Goal: Information Seeking & Learning: Learn about a topic

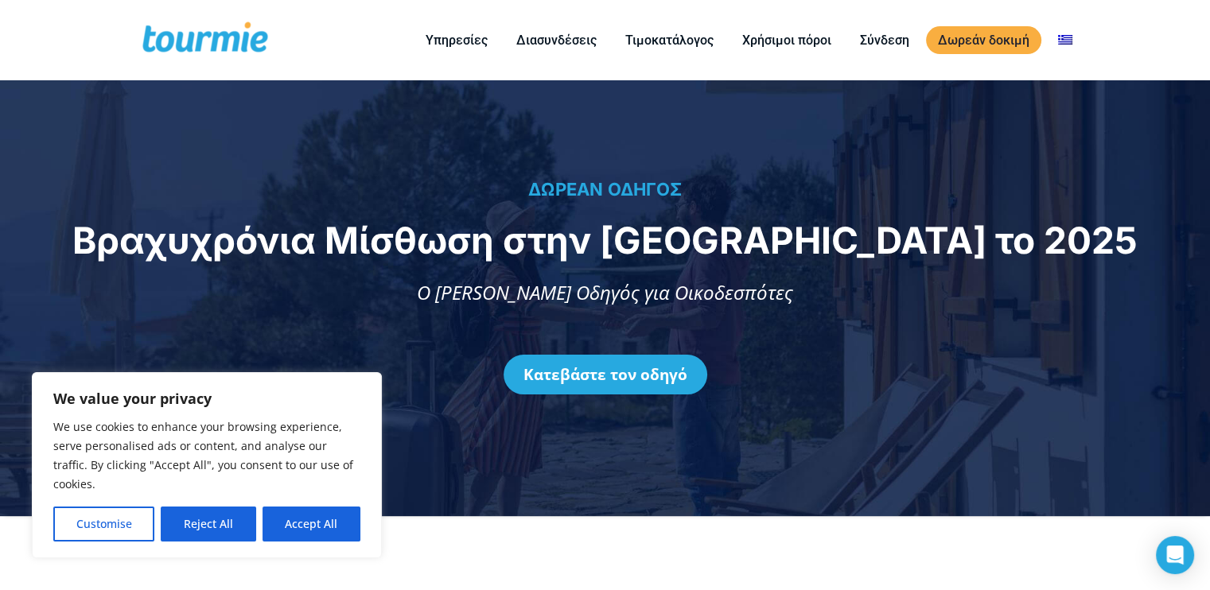
click at [323, 521] on button "Accept All" at bounding box center [311, 524] width 98 height 35
checkbox input "true"
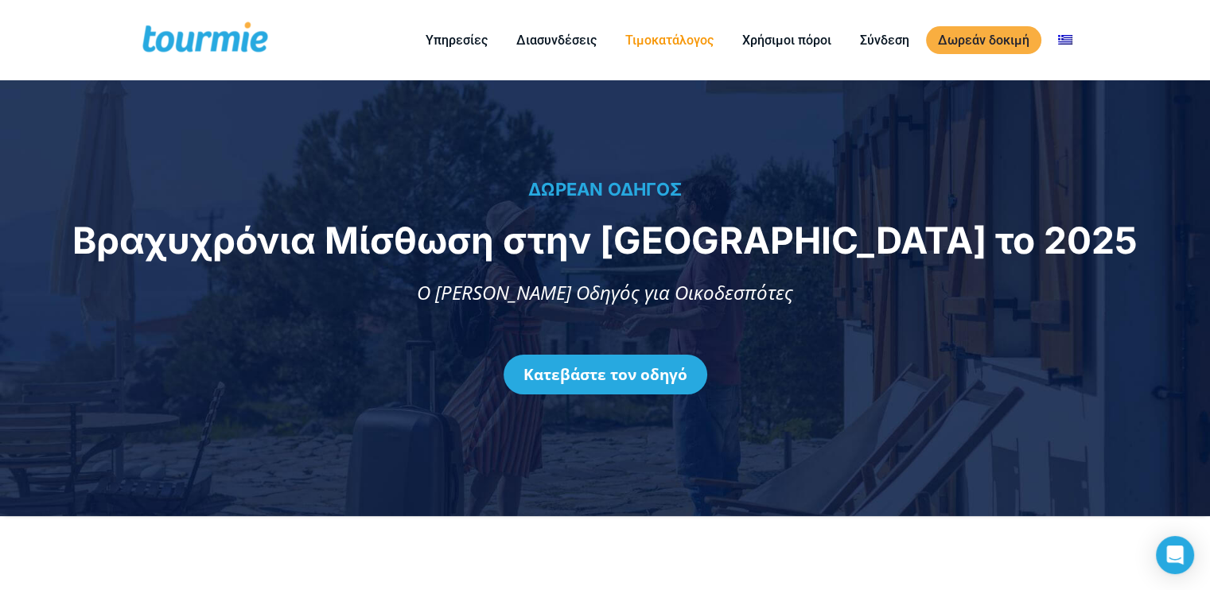
click at [675, 35] on link "Τιμοκατάλογος" at bounding box center [669, 40] width 112 height 20
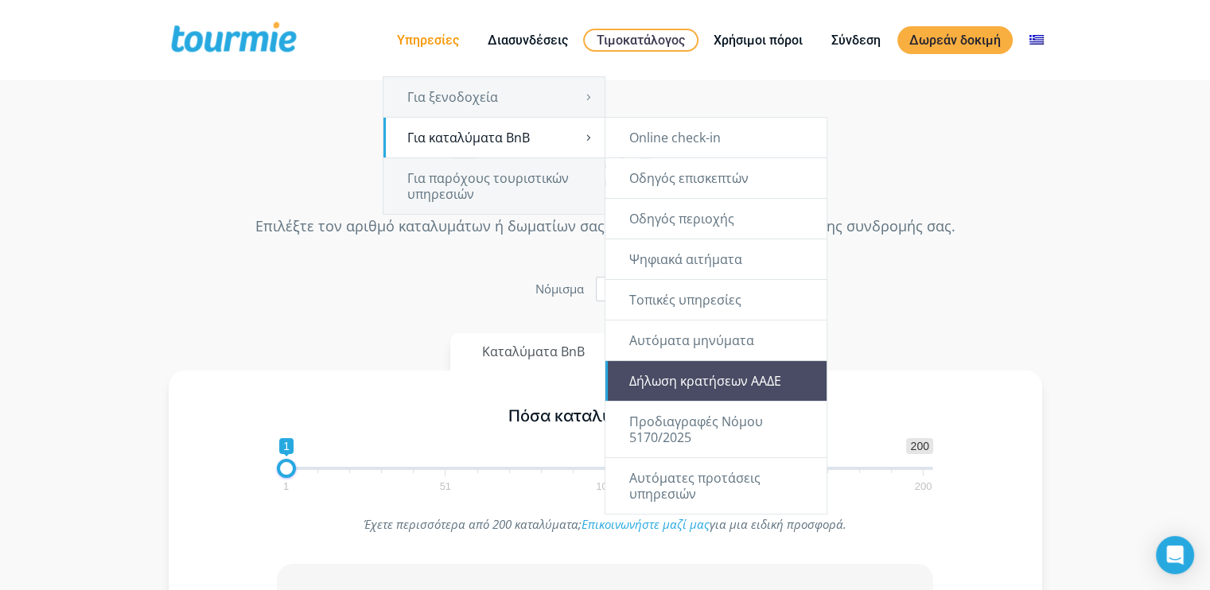
click at [748, 375] on link "Δήλωση κρατήσεων ΑΑΔΕ" at bounding box center [715, 381] width 221 height 40
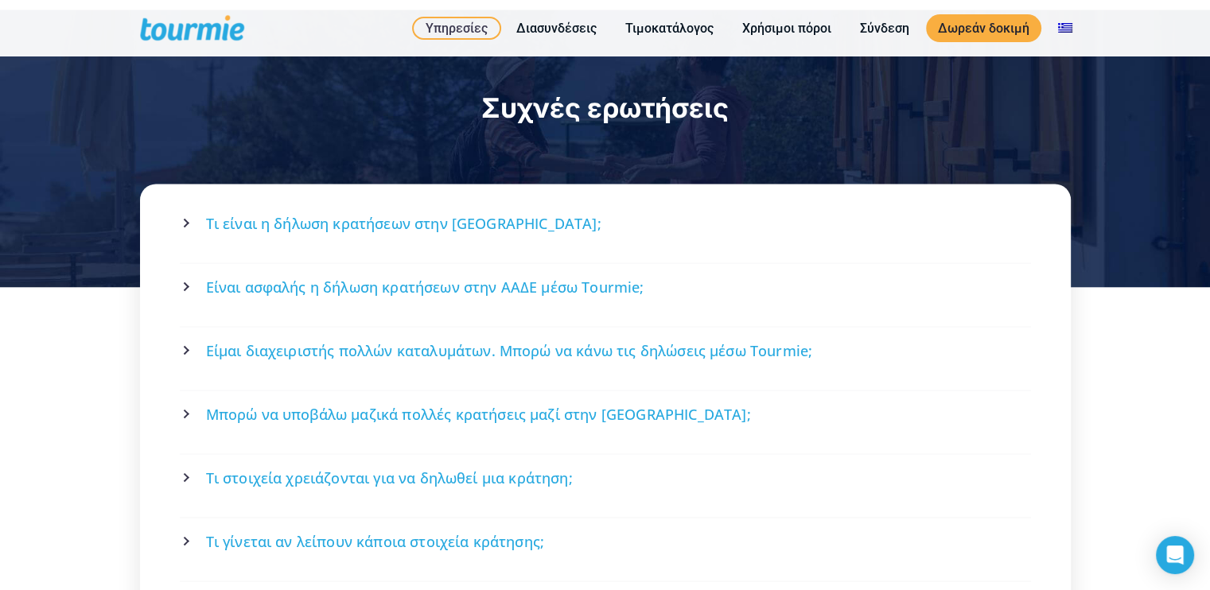
scroll to position [2862, 0]
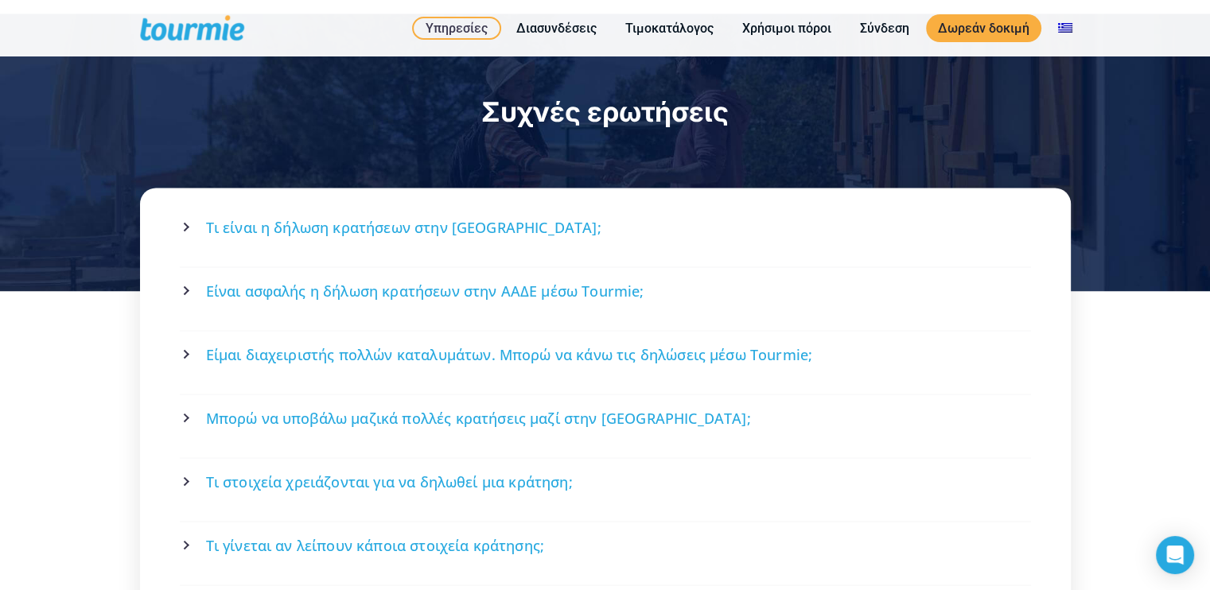
click at [344, 217] on span "Τι είναι η δήλωση κρατήσεων στην ΑΑΔΕ;" at bounding box center [403, 227] width 395 height 20
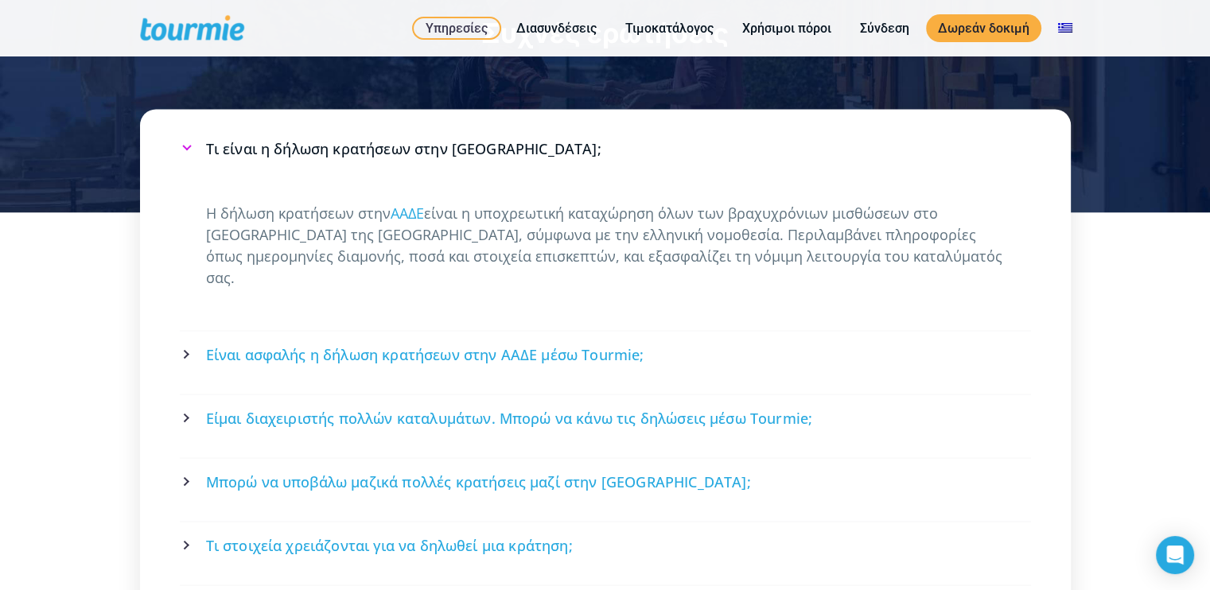
scroll to position [2942, 0]
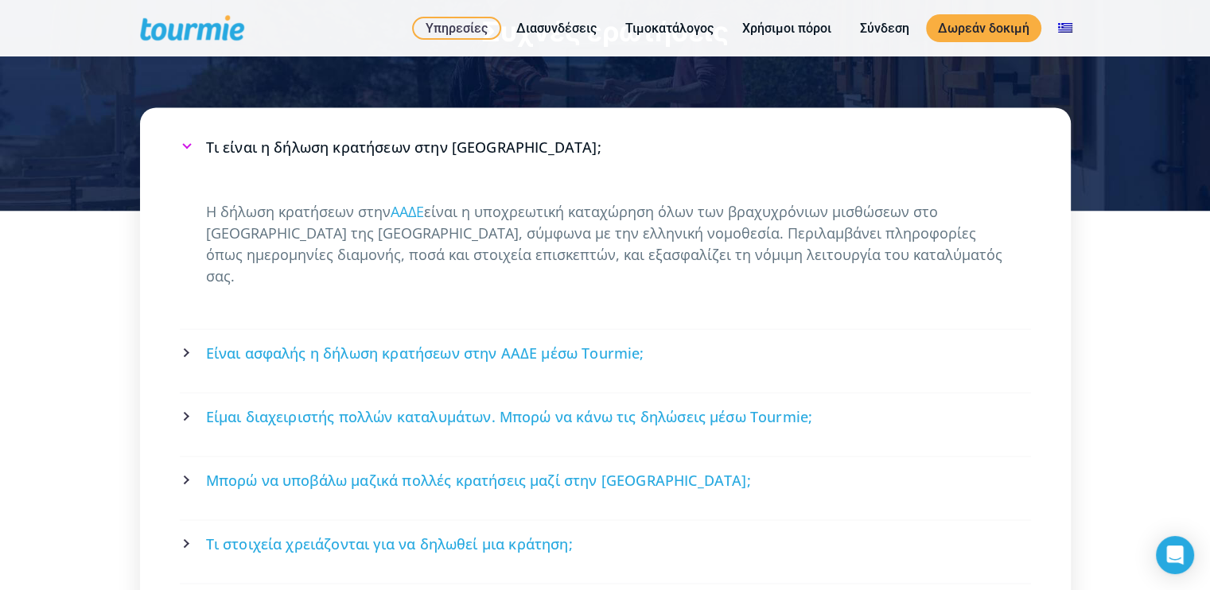
click at [497, 534] on span "Τι στοιχεία χρειάζονται για να δηλωθεί μια κράτηση;" at bounding box center [389, 544] width 367 height 20
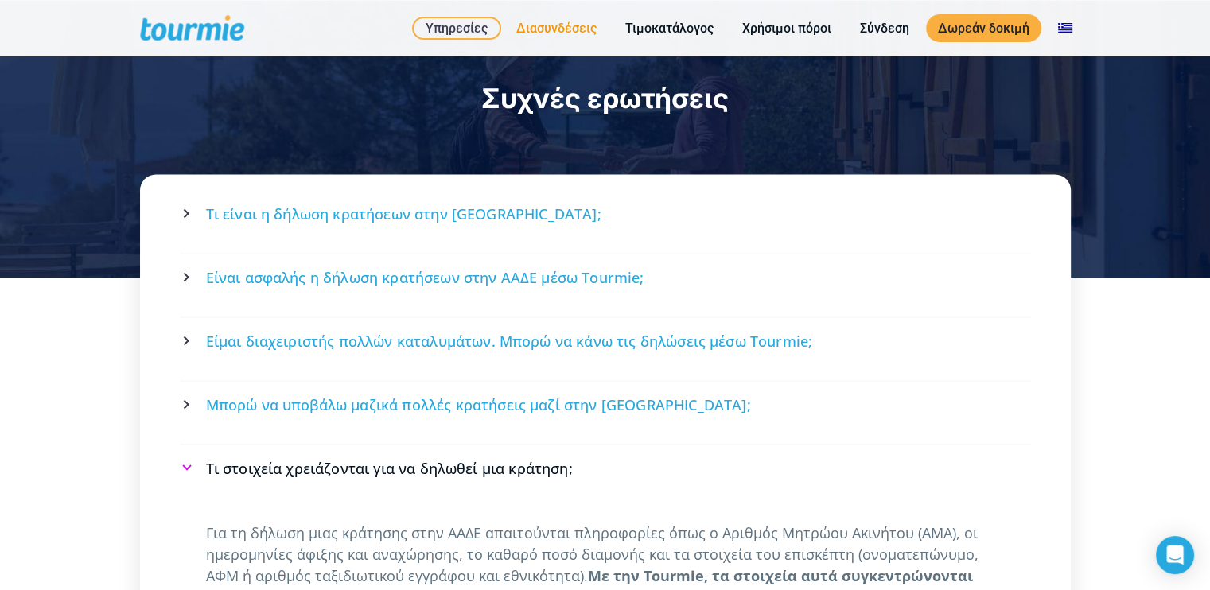
scroll to position [2866, 0]
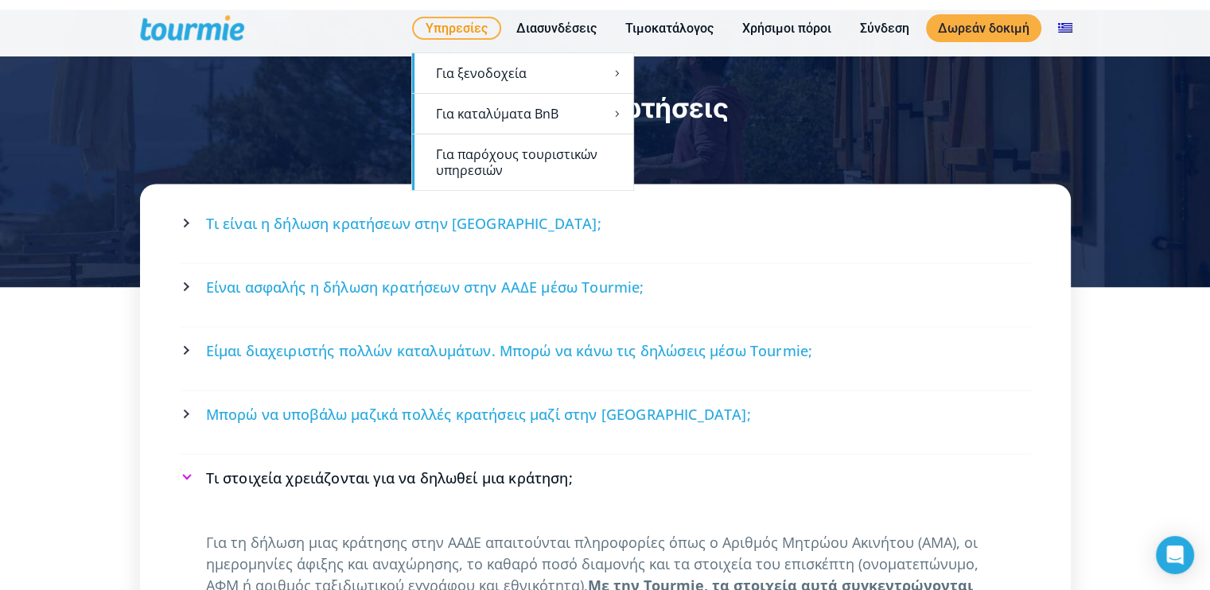
click at [529, 152] on link "Για παρόχους τουριστικών υπηρεσιών" at bounding box center [522, 162] width 221 height 56
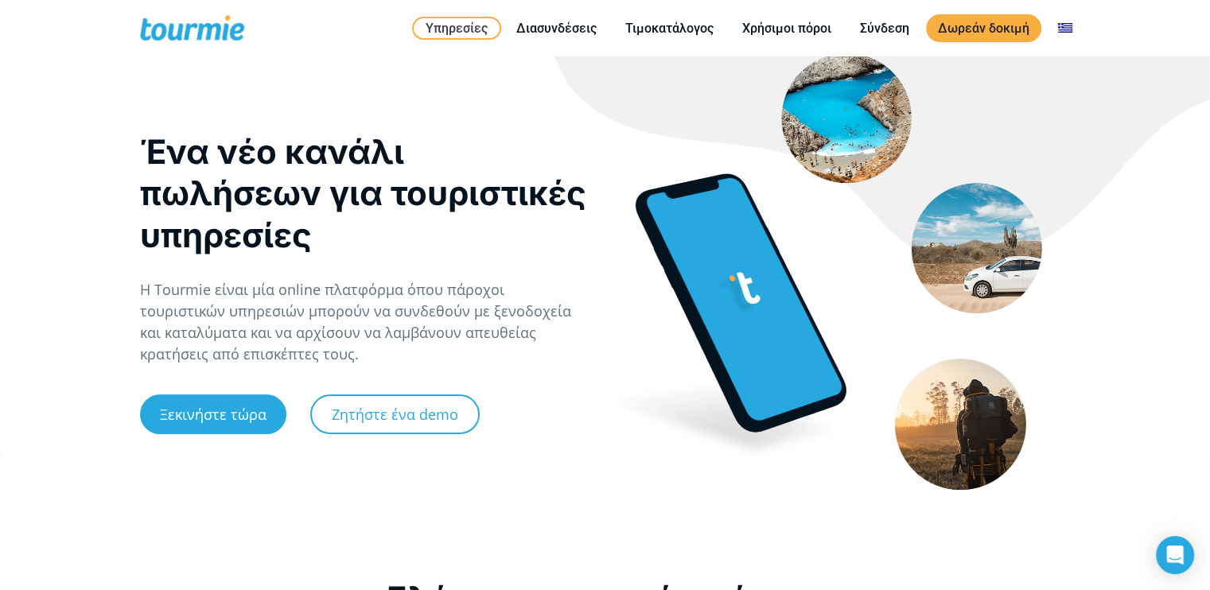
scroll to position [33, 0]
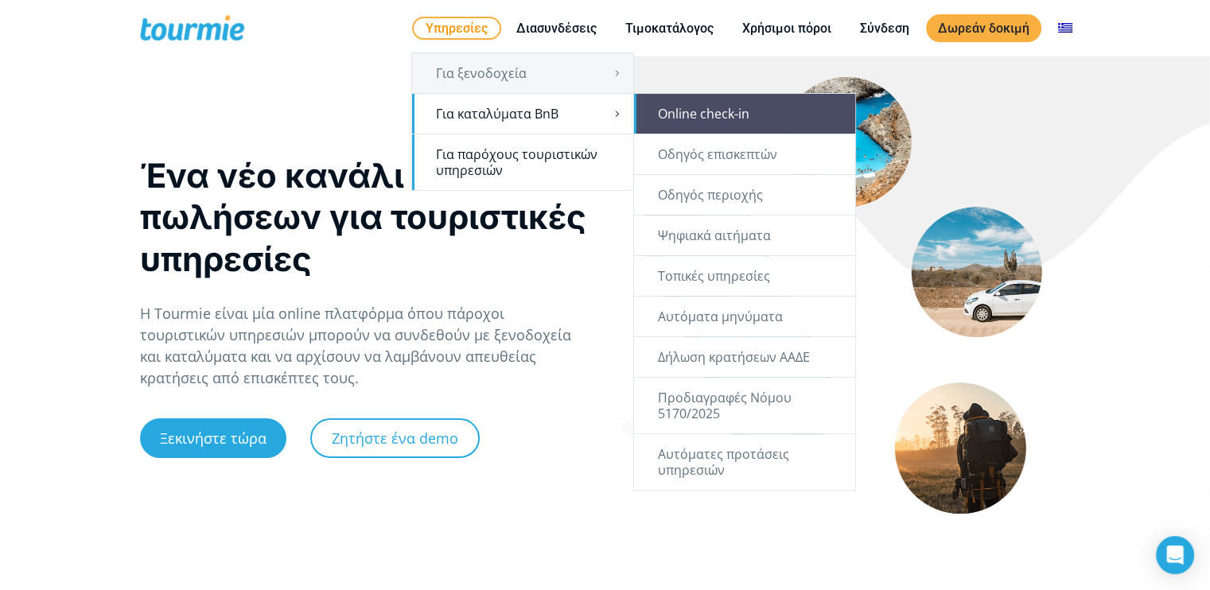
click at [710, 117] on link "Online check-in" at bounding box center [744, 114] width 221 height 40
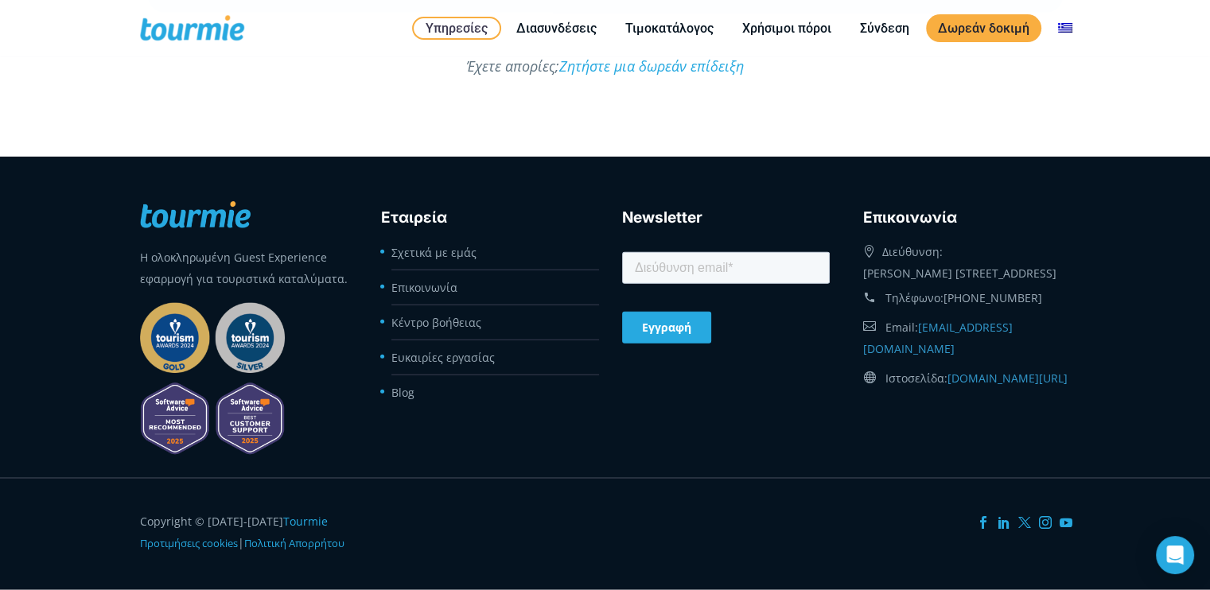
scroll to position [4289, 0]
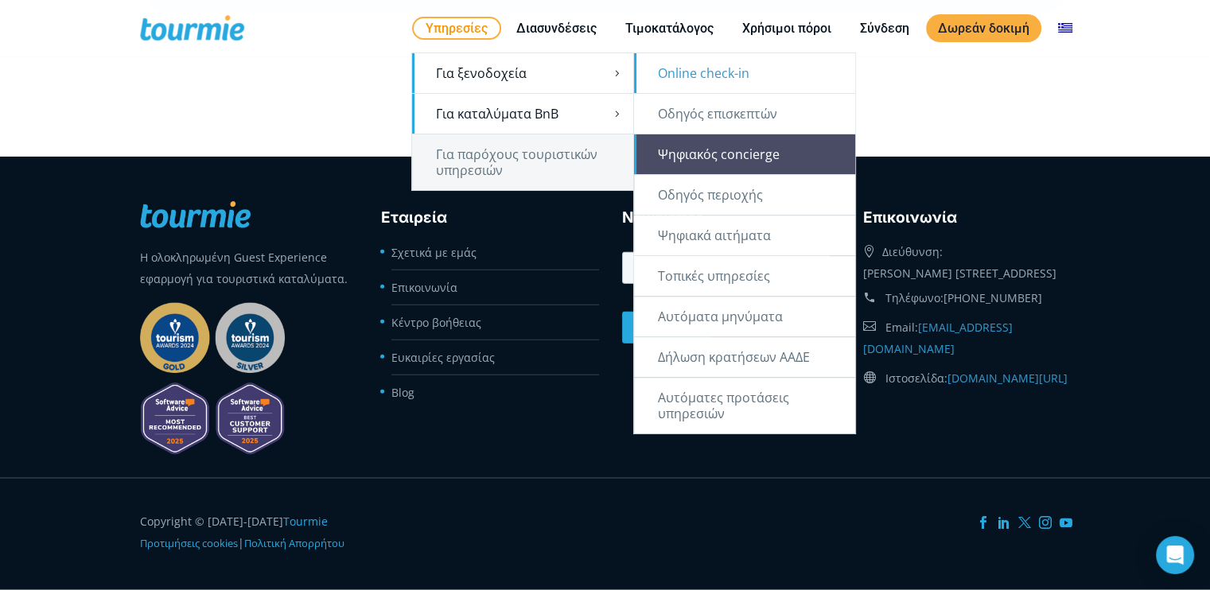
click at [745, 150] on link "Ψηφιακός concierge" at bounding box center [744, 154] width 221 height 40
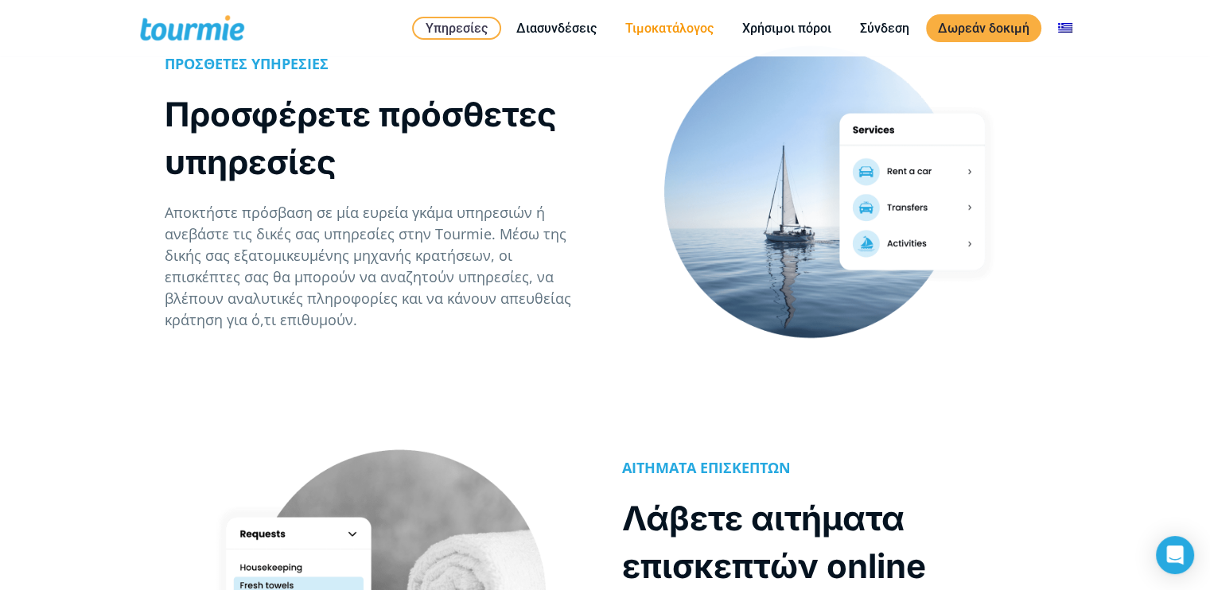
scroll to position [1606, 0]
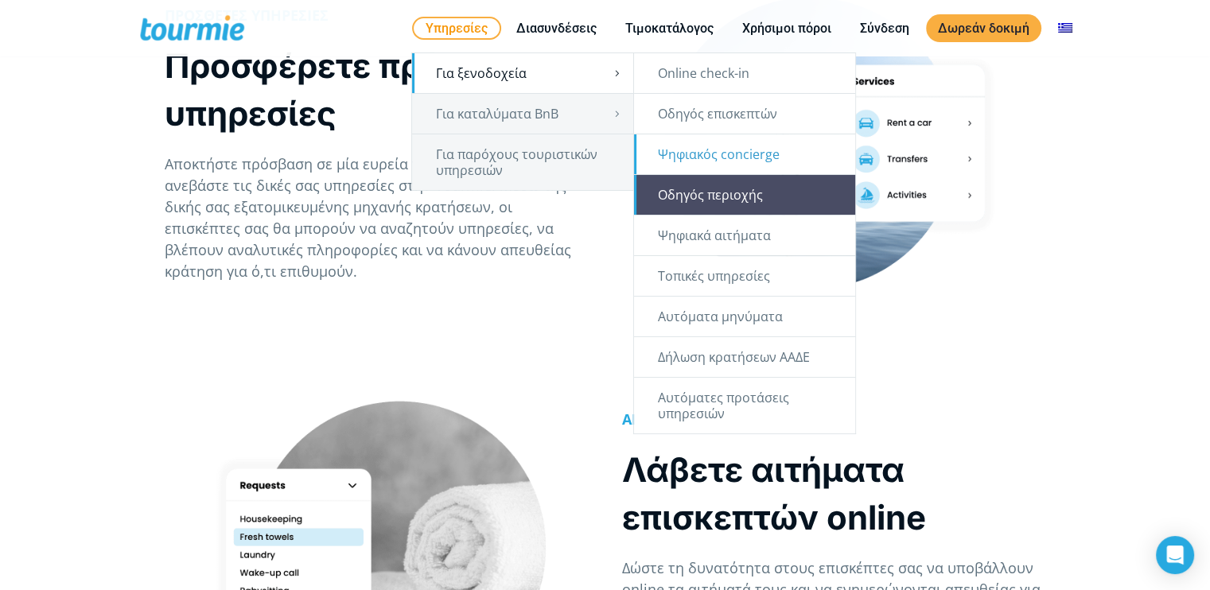
click at [741, 191] on link "Οδηγός περιοχής" at bounding box center [744, 195] width 221 height 40
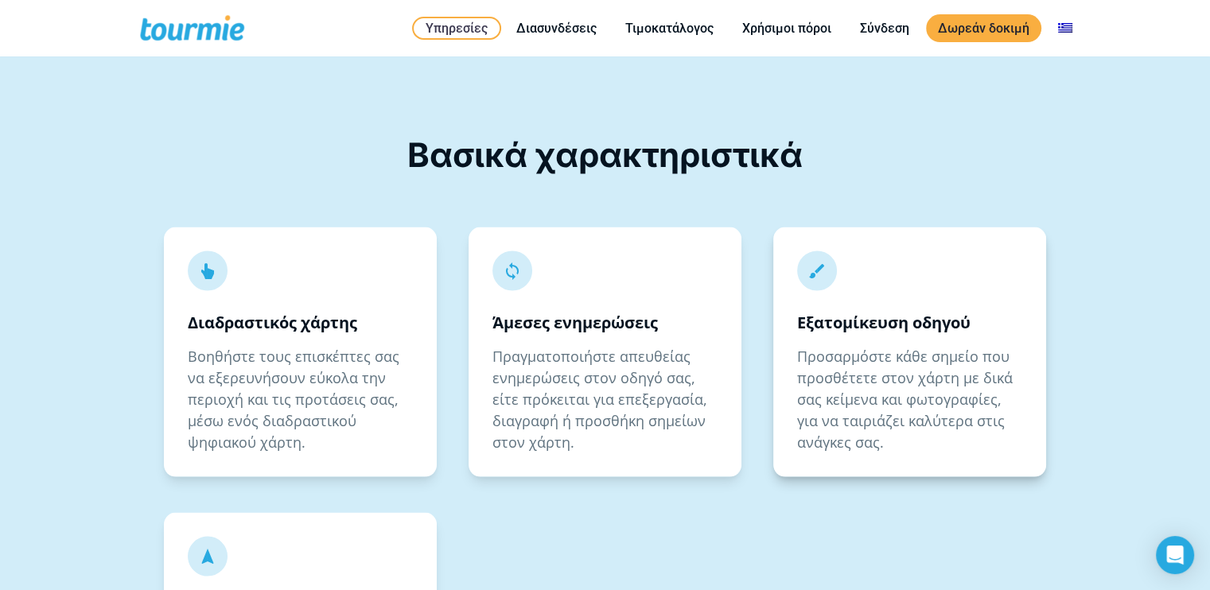
scroll to position [3073, 0]
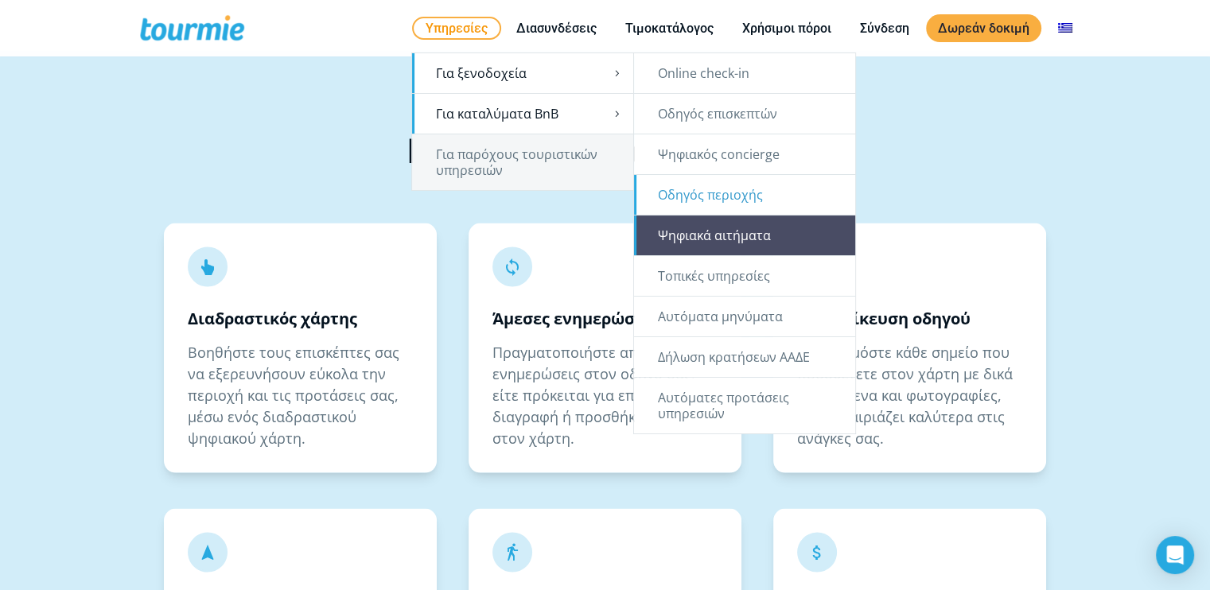
click at [747, 230] on link "Ψηφιακά αιτήματα" at bounding box center [744, 236] width 221 height 40
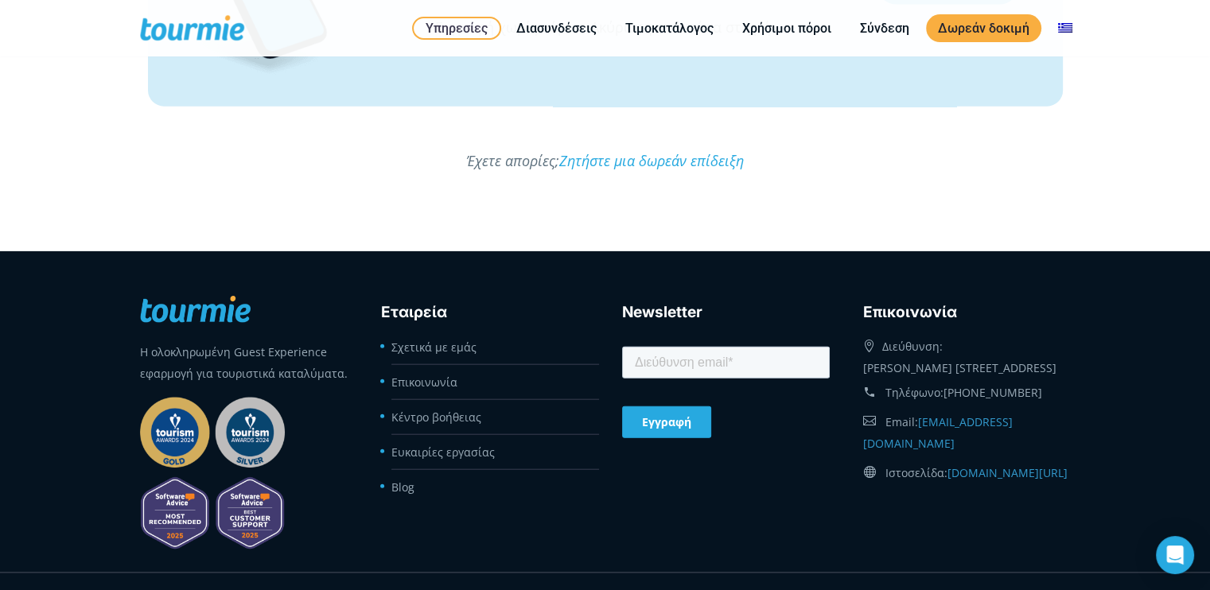
scroll to position [3734, 0]
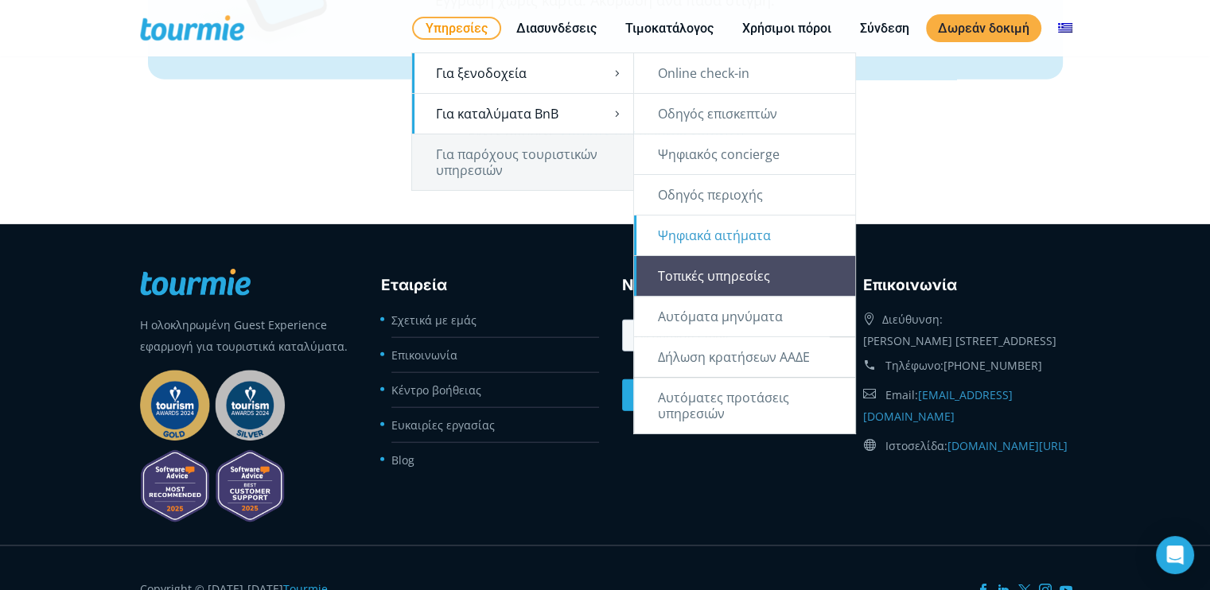
click at [760, 275] on link "Τοπικές υπηρεσίες" at bounding box center [744, 276] width 221 height 40
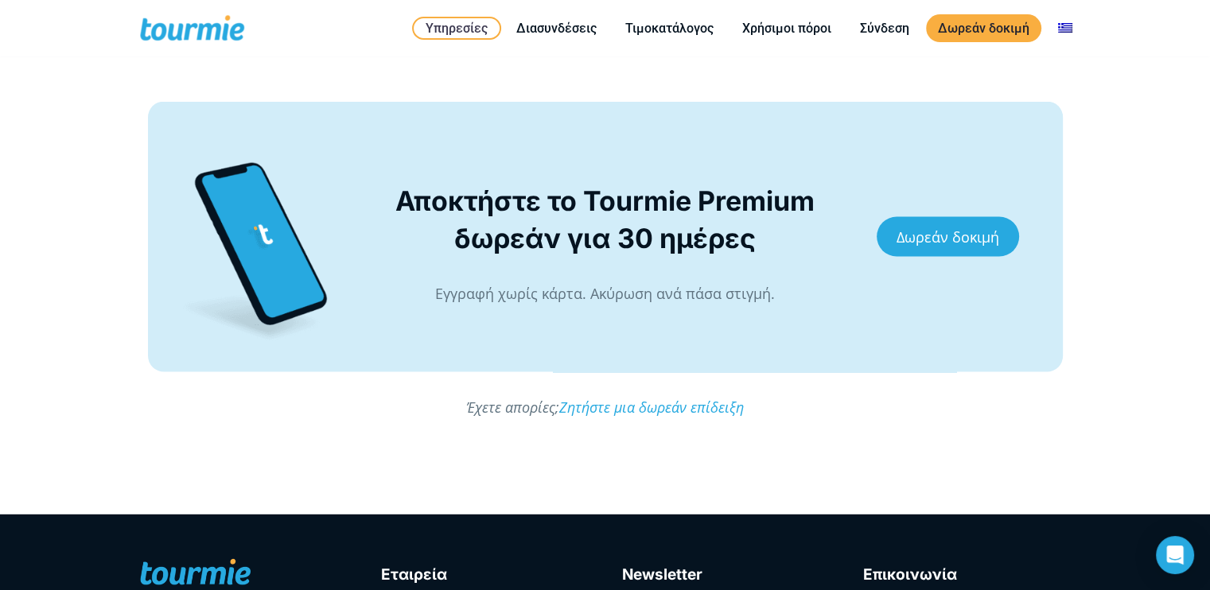
scroll to position [2933, 0]
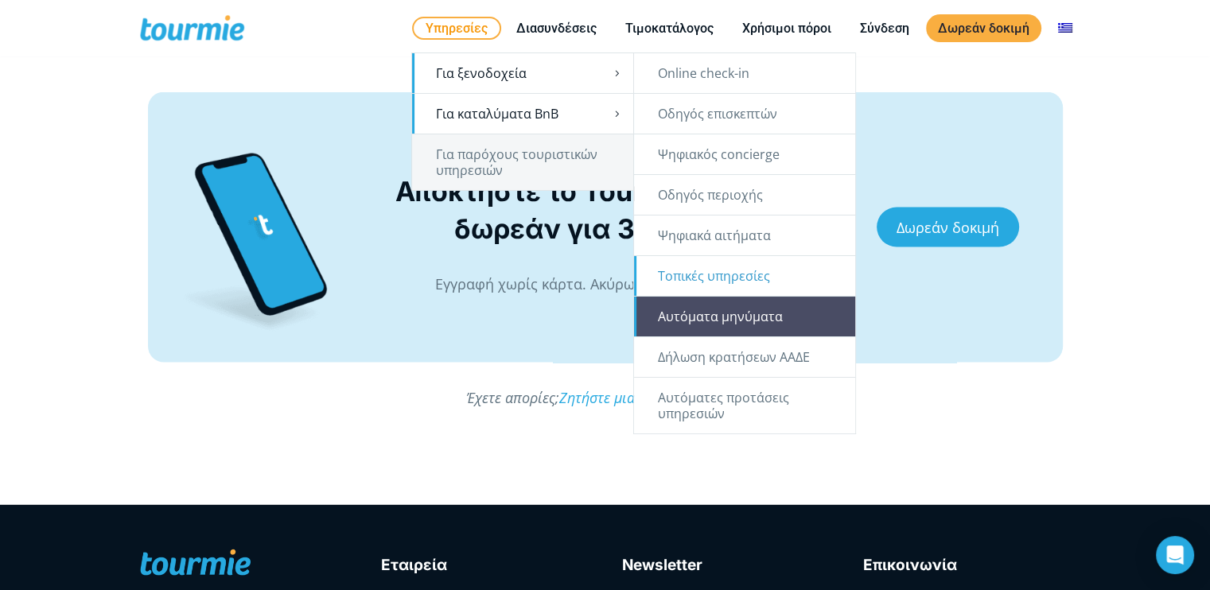
click at [752, 317] on link "Αυτόματα μηνύματα" at bounding box center [744, 317] width 221 height 40
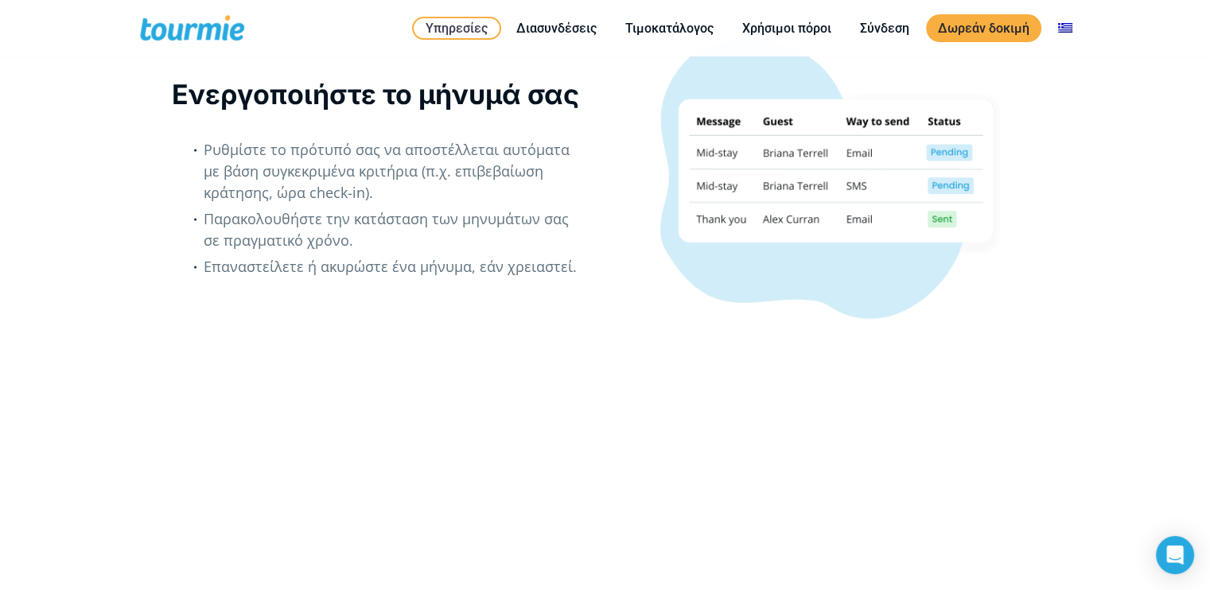
scroll to position [2588, 0]
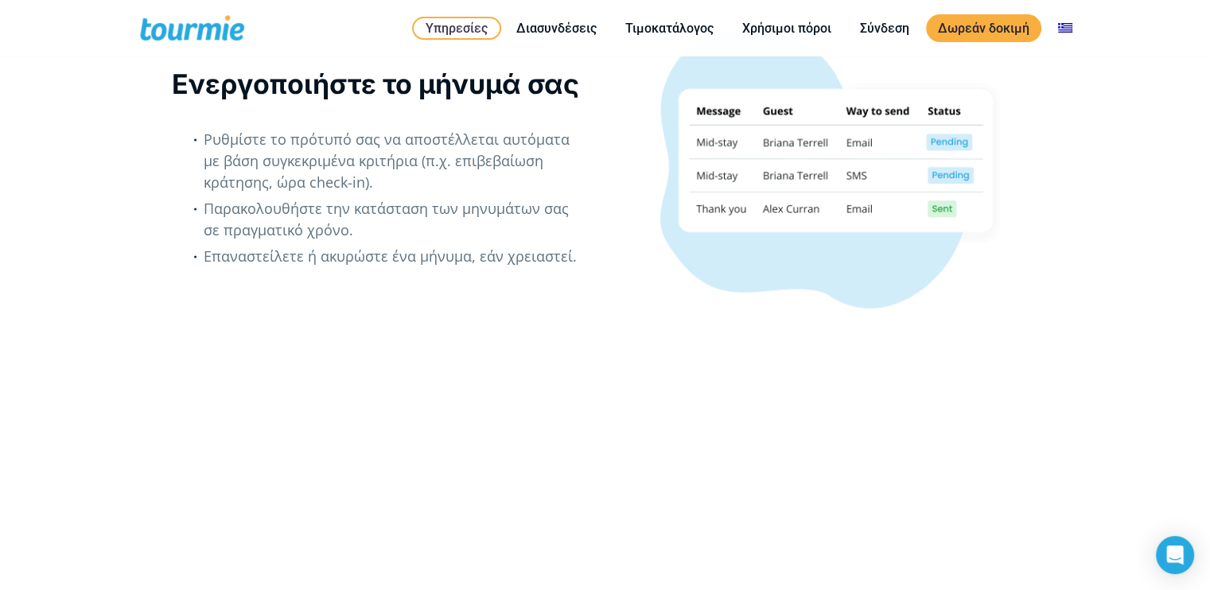
drag, startPoint x: 805, startPoint y: 330, endPoint x: 992, endPoint y: 257, distance: 200.7
click at [992, 257] on div at bounding box center [834, 169] width 410 height 282
click at [826, 283] on div at bounding box center [834, 169] width 410 height 282
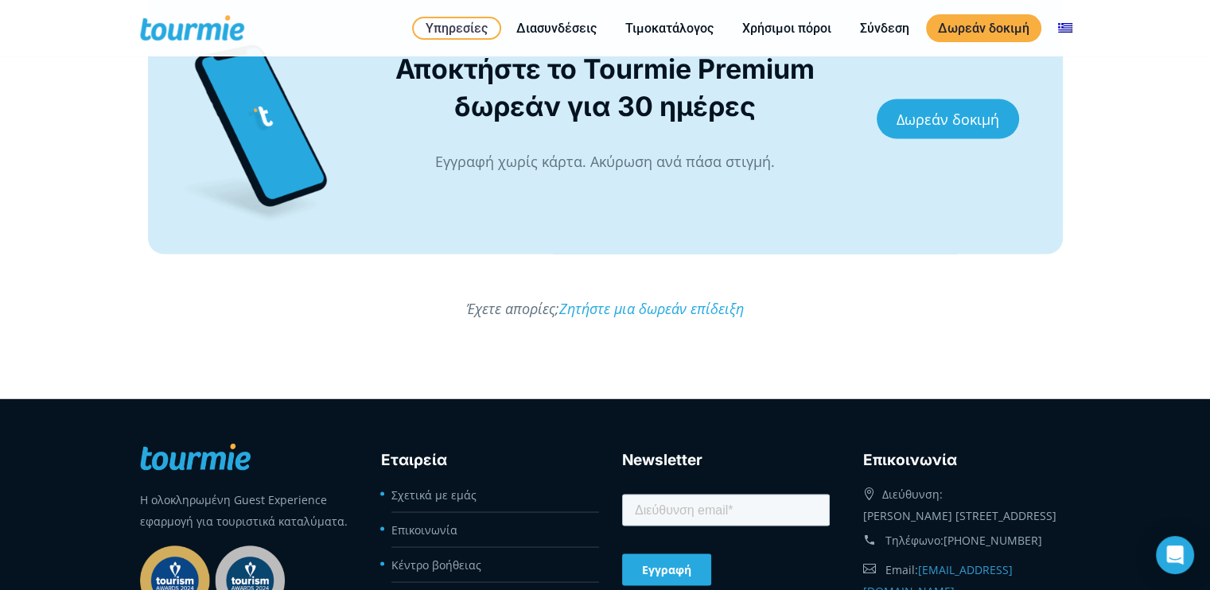
scroll to position [3089, 0]
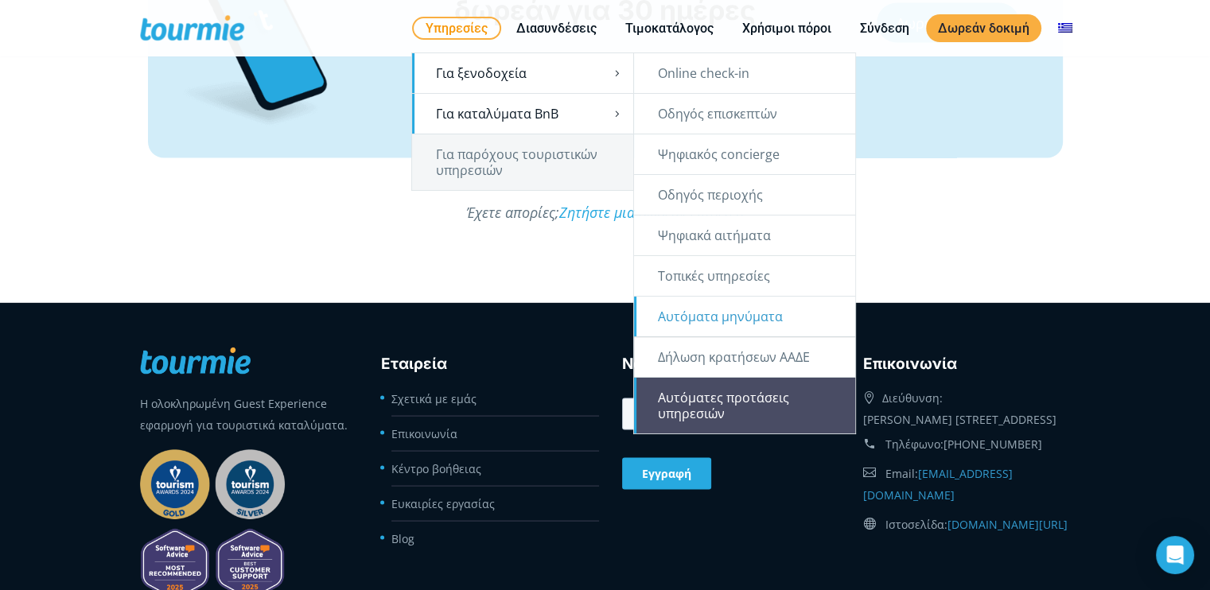
click at [739, 402] on link "Αυτόματες προτάσεις υπηρεσιών" at bounding box center [744, 406] width 221 height 56
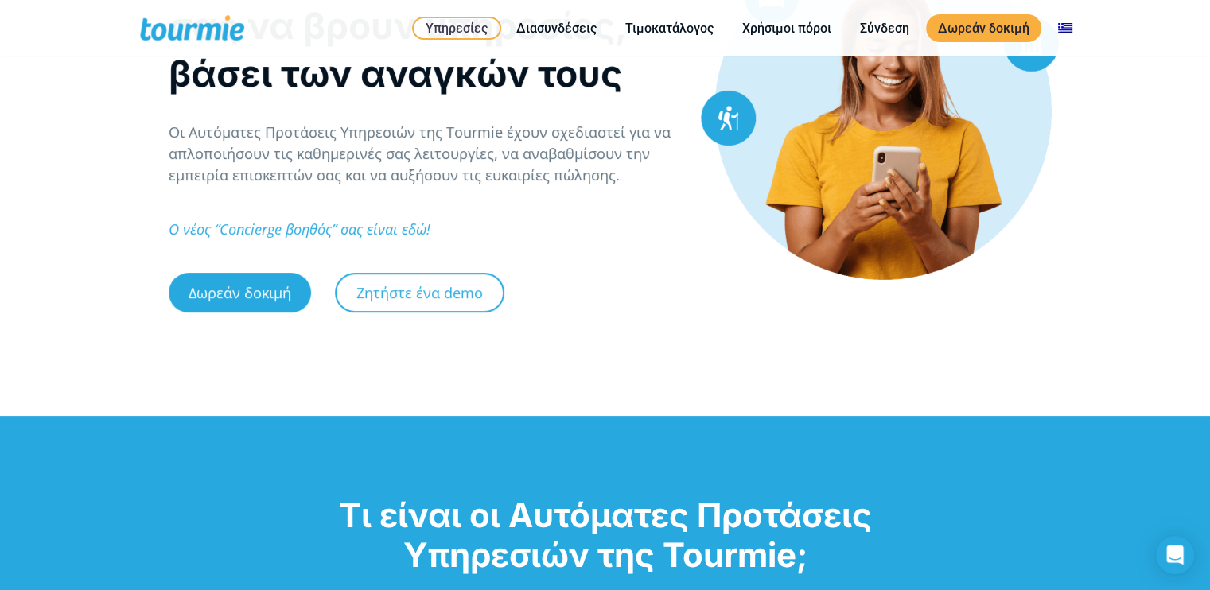
scroll to position [248, 0]
